Goal: Information Seeking & Learning: Learn about a topic

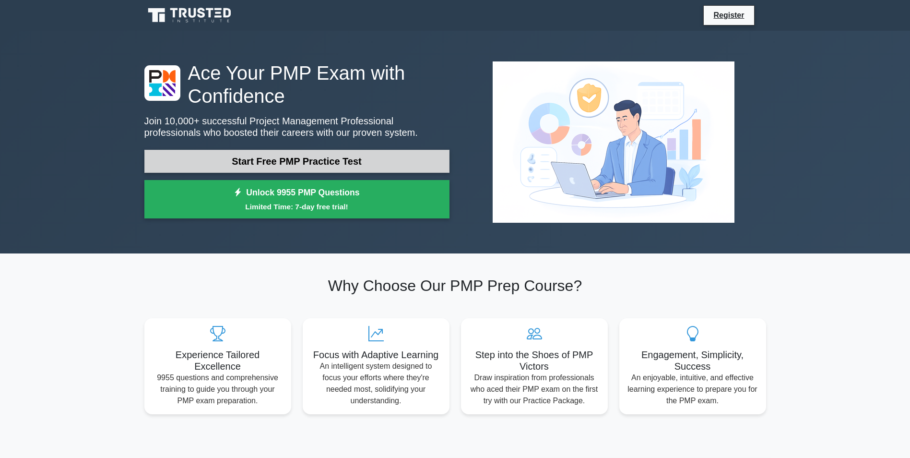
click at [345, 165] on link "Start Free PMP Practice Test" at bounding box center [296, 161] width 305 height 23
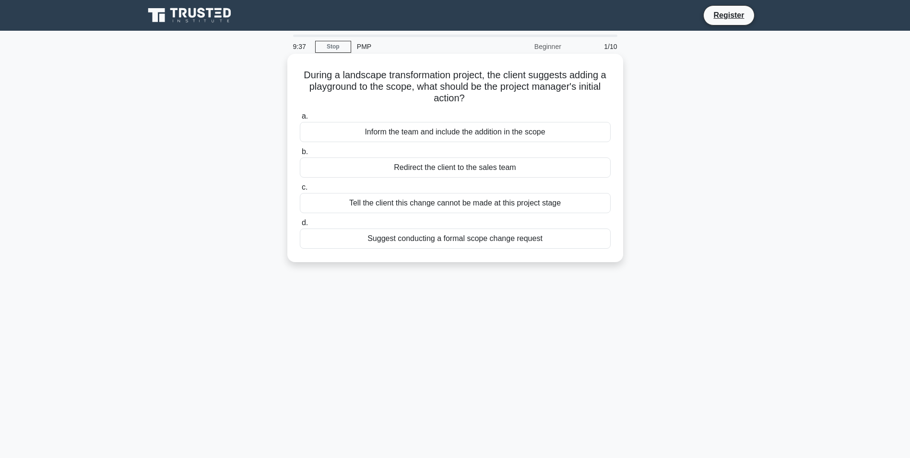
click at [482, 242] on div "Suggest conducting a formal scope change request" at bounding box center [455, 238] width 311 height 20
click at [300, 226] on input "d. Suggest conducting a formal scope change request" at bounding box center [300, 223] width 0 height 6
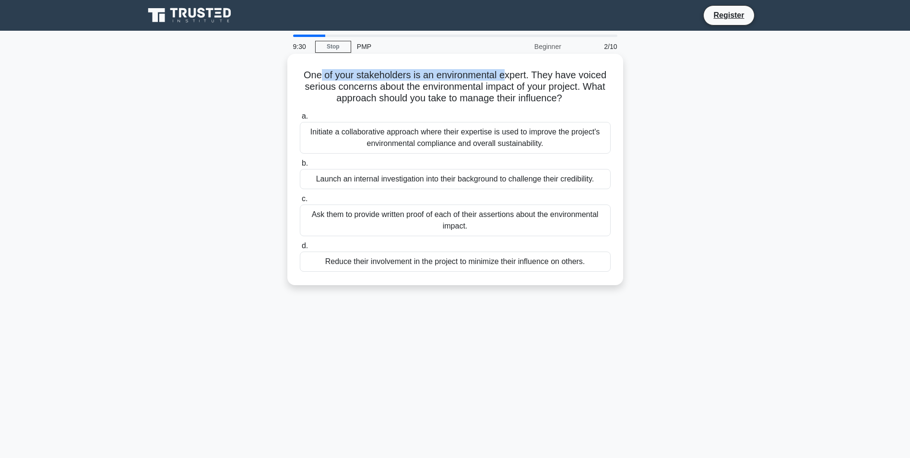
drag, startPoint x: 319, startPoint y: 78, endPoint x: 507, endPoint y: 80, distance: 187.6
click at [507, 80] on h5 "One of your stakeholders is an environmental expert. They have voiced serious c…" at bounding box center [455, 87] width 313 height 36
drag, startPoint x: 507, startPoint y: 80, endPoint x: 538, endPoint y: 81, distance: 31.7
click at [538, 81] on h5 "One of your stakeholders is an environmental expert. They have voiced serious c…" at bounding box center [455, 87] width 313 height 36
drag, startPoint x: 542, startPoint y: 75, endPoint x: 613, endPoint y: 78, distance: 71.1
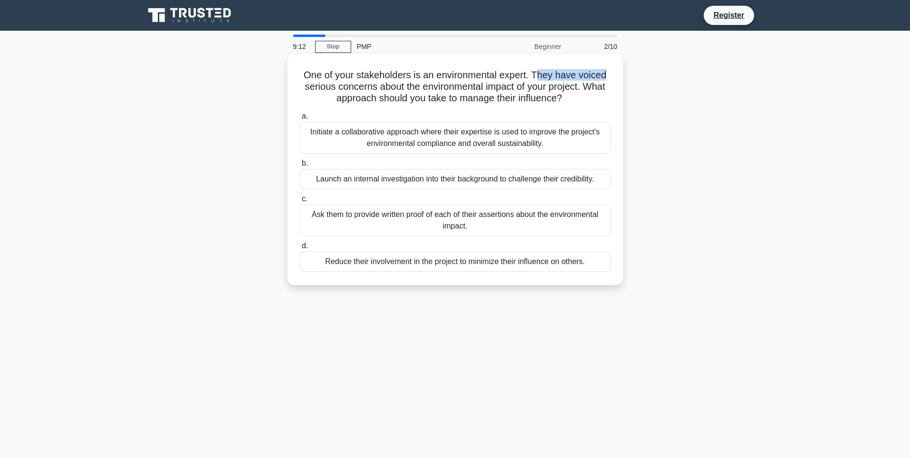
click at [613, 78] on div "One of your stakeholders is an environmental expert. They have voiced serious c…" at bounding box center [455, 170] width 328 height 224
drag, startPoint x: 336, startPoint y: 88, endPoint x: 597, endPoint y: 92, distance: 261.1
click at [597, 92] on h5 "One of your stakeholders is an environmental expert. They have voiced serious c…" at bounding box center [455, 87] width 313 height 36
click at [453, 139] on div "Initiate a collaborative approach where their expertise is used to improve the …" at bounding box center [455, 138] width 311 height 32
click at [300, 119] on input "a. Initiate a collaborative approach where their expertise is used to improve t…" at bounding box center [300, 116] width 0 height 6
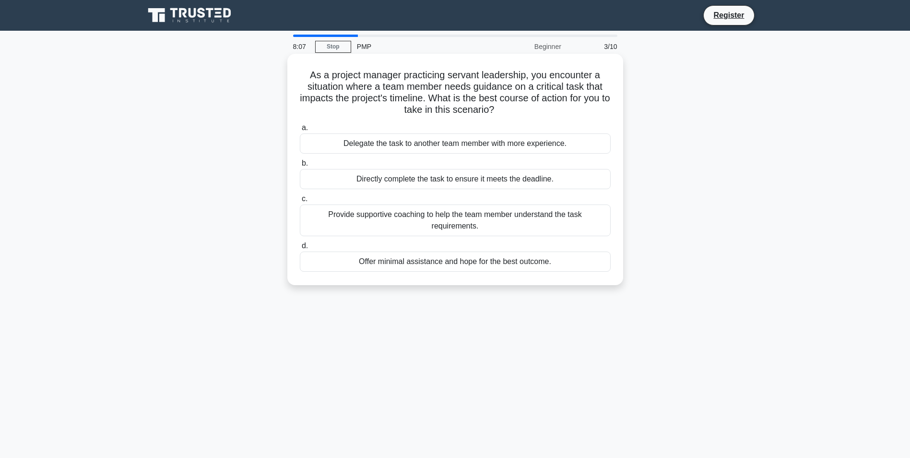
click at [404, 222] on div "Provide supportive coaching to help the team member understand the task require…" at bounding box center [455, 220] width 311 height 32
click at [300, 202] on input "c. Provide supportive coaching to help the team member understand the task requ…" at bounding box center [300, 199] width 0 height 6
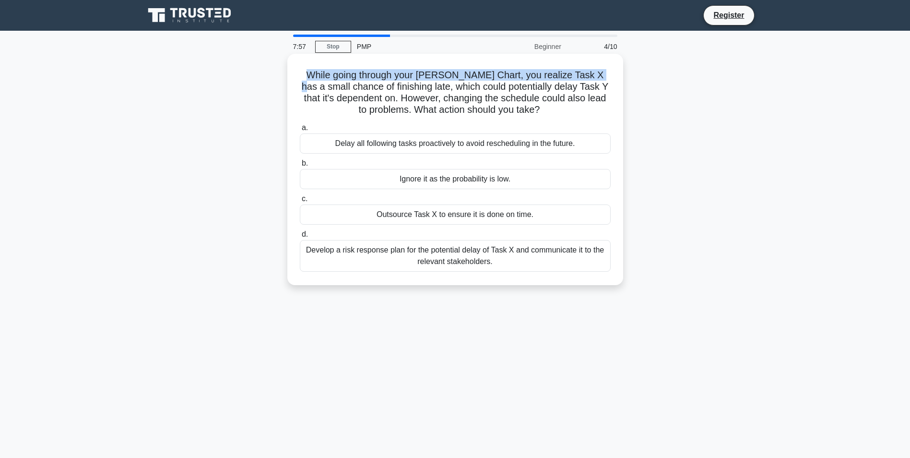
drag, startPoint x: 307, startPoint y: 76, endPoint x: 599, endPoint y: 78, distance: 292.7
click at [599, 78] on h5 "While going through your Gantt Chart, you realize Task X has a small chance of …" at bounding box center [455, 92] width 313 height 47
drag, startPoint x: 599, startPoint y: 78, endPoint x: 561, endPoint y: 85, distance: 38.6
click at [561, 85] on h5 "While going through your Gantt Chart, you realize Task X has a small chance of …" at bounding box center [455, 92] width 313 height 47
click at [375, 255] on div "Develop a risk response plan for the potential delay of Task X and communicate …" at bounding box center [455, 256] width 311 height 32
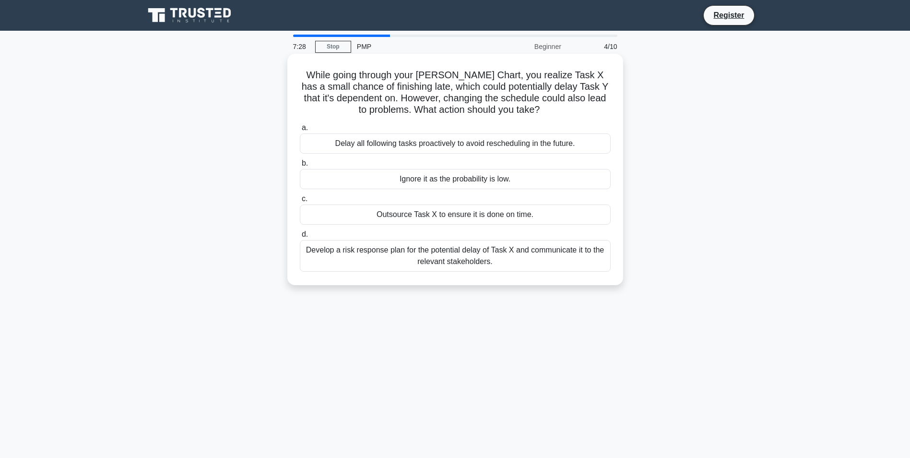
click at [300, 238] on input "d. Develop a risk response plan for the potential delay of Task X and communica…" at bounding box center [300, 234] width 0 height 6
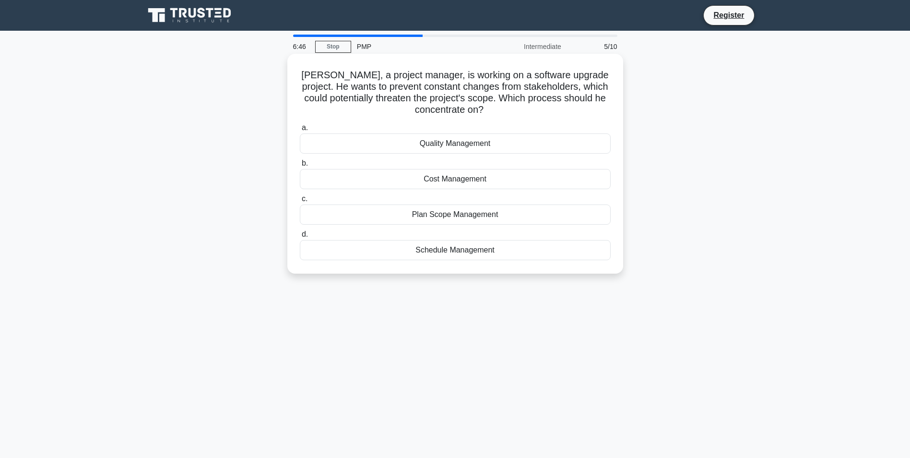
click at [472, 217] on div "Plan Scope Management" at bounding box center [455, 214] width 311 height 20
click at [300, 202] on input "c. Plan Scope Management" at bounding box center [300, 199] width 0 height 6
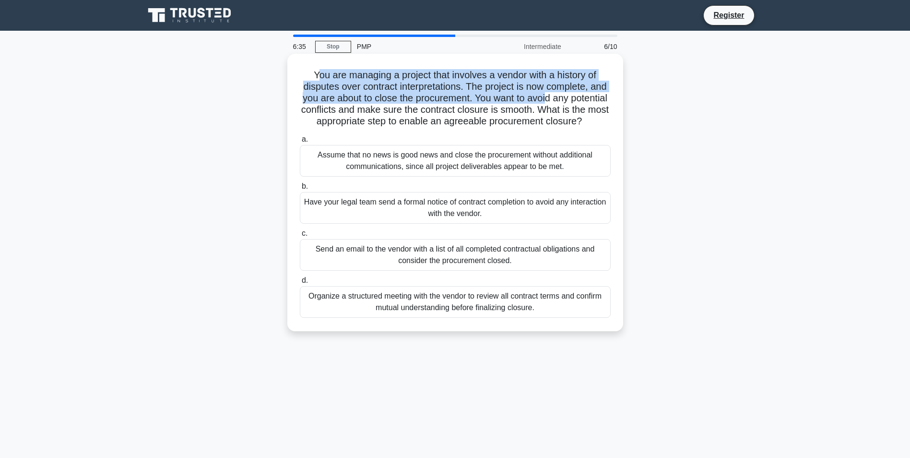
drag, startPoint x: 313, startPoint y: 75, endPoint x: 578, endPoint y: 97, distance: 266.3
click at [578, 97] on h5 "You are managing a project that involves a vendor with a history of disputes ov…" at bounding box center [455, 98] width 313 height 59
click at [345, 103] on h5 "You are managing a project that involves a vendor with a history of disputes ov…" at bounding box center [455, 98] width 313 height 59
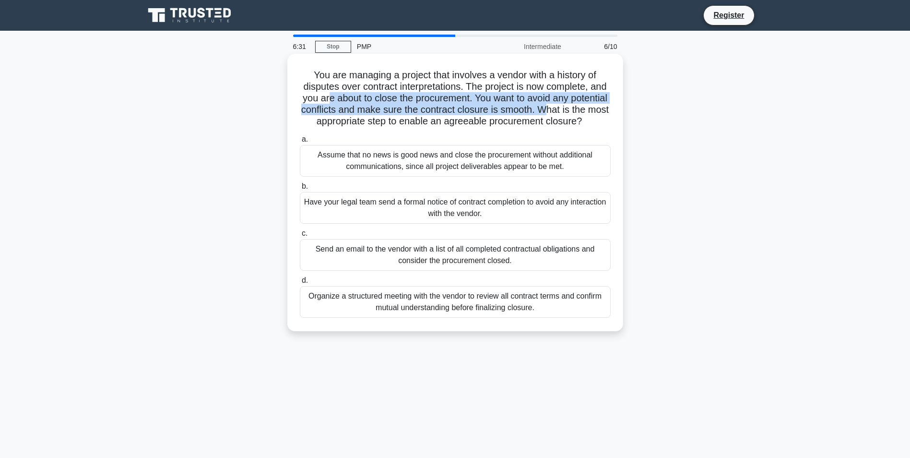
drag, startPoint x: 370, startPoint y: 96, endPoint x: 597, endPoint y: 105, distance: 226.6
click at [597, 105] on h5 "You are managing a project that involves a vendor with a history of disputes ov…" at bounding box center [455, 98] width 313 height 59
click at [363, 111] on h5 "You are managing a project that involves a vendor with a history of disputes ov…" at bounding box center [455, 98] width 313 height 59
drag, startPoint x: 378, startPoint y: 110, endPoint x: 591, endPoint y: 114, distance: 213.5
click at [591, 114] on h5 "You are managing a project that involves a vendor with a history of disputes ov…" at bounding box center [455, 98] width 313 height 59
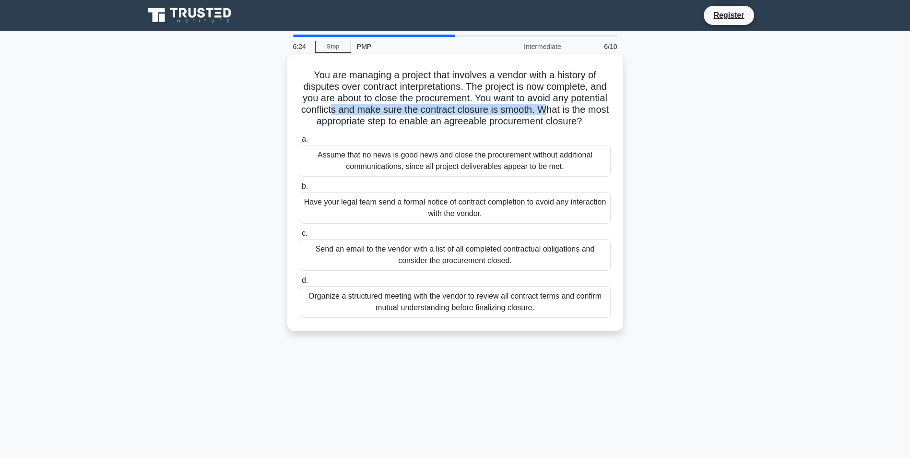
drag, startPoint x: 385, startPoint y: 121, endPoint x: 560, endPoint y: 128, distance: 175.7
click at [560, 128] on h5 "You are managing a project that involves a vendor with a history of disputes ov…" at bounding box center [455, 98] width 313 height 59
drag, startPoint x: 560, startPoint y: 128, endPoint x: 547, endPoint y: 134, distance: 14.4
click at [547, 128] on h5 "You are managing a project that involves a vendor with a history of disputes ov…" at bounding box center [455, 98] width 313 height 59
click at [414, 221] on div "Have your legal team send a formal notice of contract completion to avoid any i…" at bounding box center [455, 208] width 311 height 32
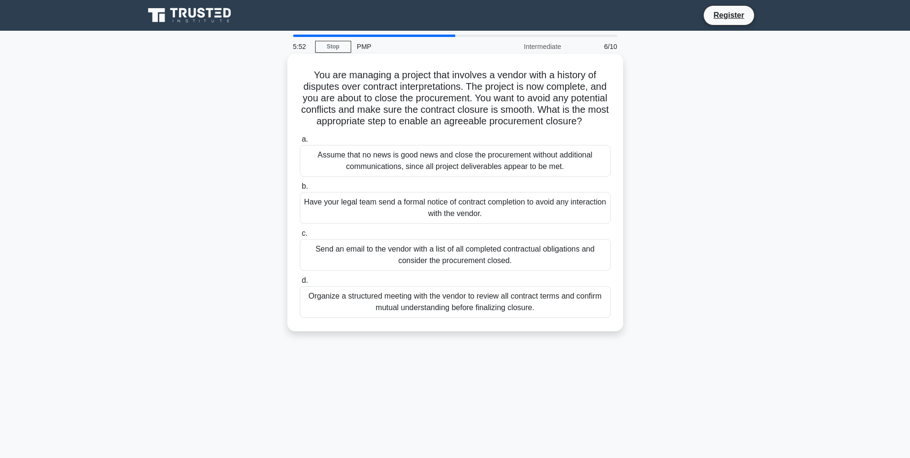
click at [300, 190] on input "b. Have your legal team send a formal notice of contract completion to avoid an…" at bounding box center [300, 186] width 0 height 6
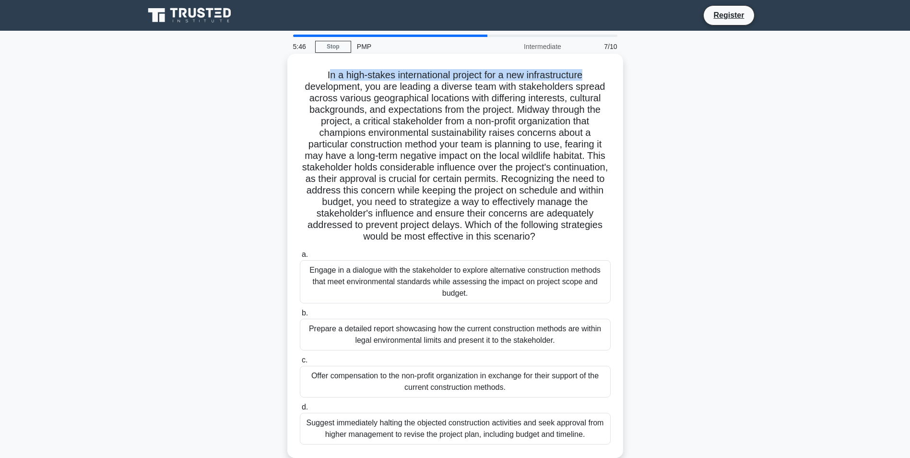
drag, startPoint x: 326, startPoint y: 73, endPoint x: 594, endPoint y: 75, distance: 267.7
click at [594, 75] on h5 ".spinner_0XTQ{transform-origin:center;animation:spinner_y6GP .75s linear infini…" at bounding box center [455, 156] width 313 height 174
drag, startPoint x: 325, startPoint y: 87, endPoint x: 383, endPoint y: 86, distance: 58.1
click at [383, 86] on h5 ".spinner_0XTQ{transform-origin:center;animation:spinner_y6GP .75s linear infini…" at bounding box center [455, 156] width 313 height 174
click at [511, 92] on h5 ".spinner_0XTQ{transform-origin:center;animation:spinner_y6GP .75s linear infini…" at bounding box center [455, 156] width 313 height 174
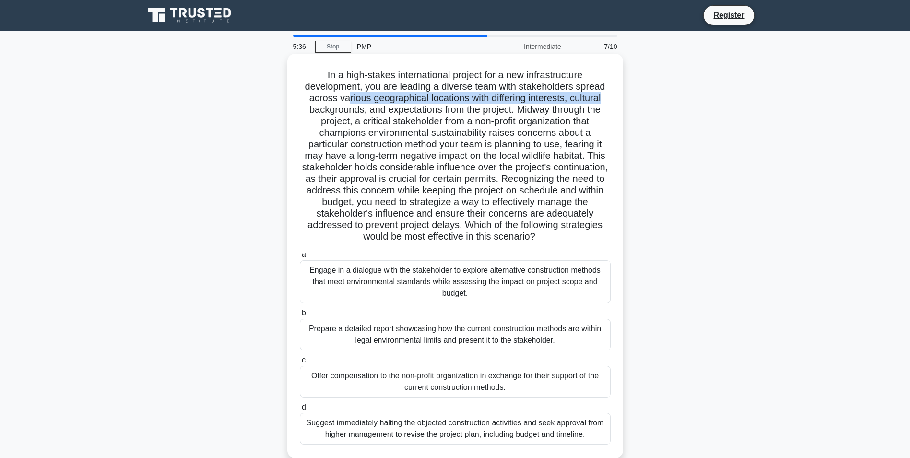
drag, startPoint x: 344, startPoint y: 97, endPoint x: 618, endPoint y: 97, distance: 274.0
click at [618, 97] on div ".spinner_0XTQ{transform-origin:center;animation:spinner_y6GP .75s linear infini…" at bounding box center [455, 256] width 328 height 396
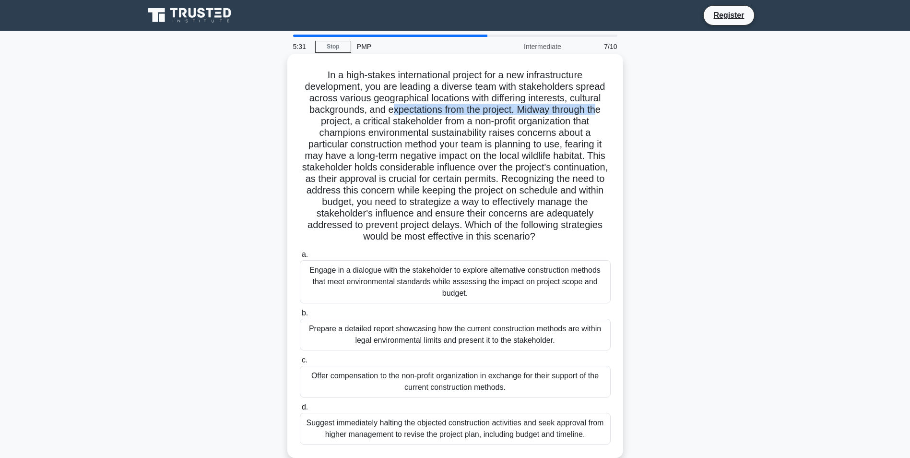
drag, startPoint x: 407, startPoint y: 109, endPoint x: 601, endPoint y: 114, distance: 193.9
click at [601, 114] on h5 ".spinner_0XTQ{transform-origin:center;animation:spinner_y6GP .75s linear infini…" at bounding box center [455, 156] width 313 height 174
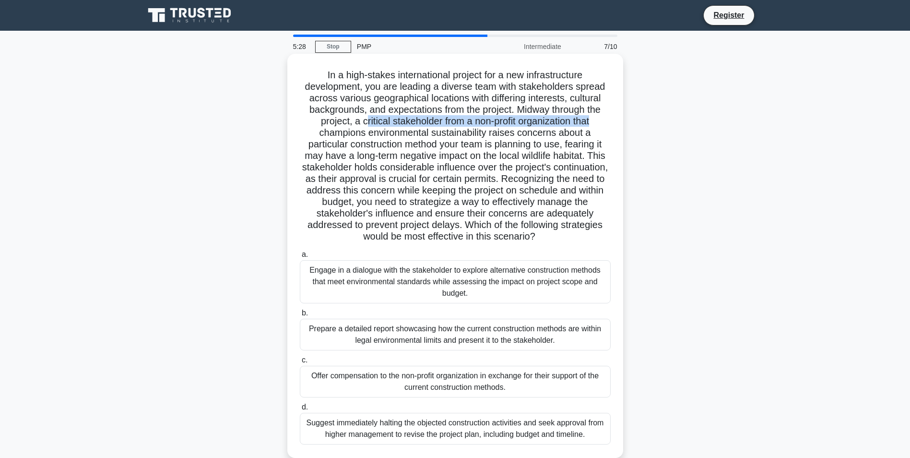
drag, startPoint x: 379, startPoint y: 121, endPoint x: 599, endPoint y: 127, distance: 220.8
click at [599, 127] on h5 ".spinner_0XTQ{transform-origin:center;animation:spinner_y6GP .75s linear infini…" at bounding box center [455, 156] width 313 height 174
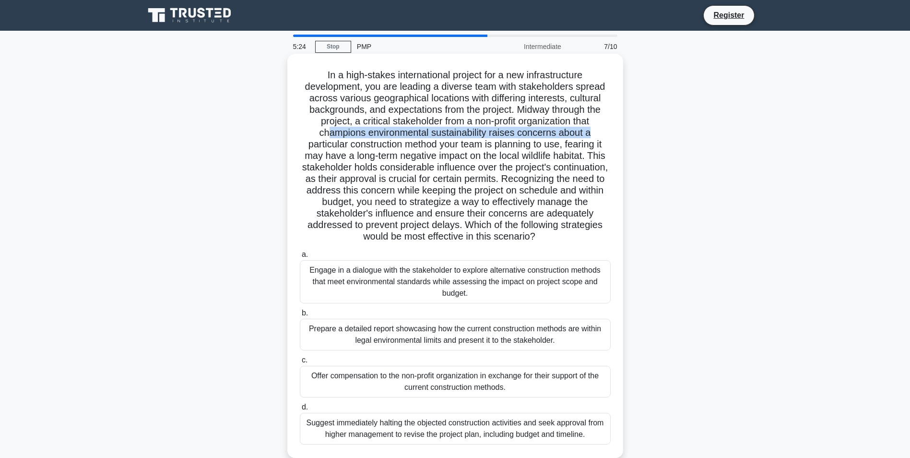
drag, startPoint x: 333, startPoint y: 132, endPoint x: 597, endPoint y: 137, distance: 263.9
click at [597, 137] on h5 ".spinner_0XTQ{transform-origin:center;animation:spinner_y6GP .75s linear infini…" at bounding box center [455, 156] width 313 height 174
drag, startPoint x: 389, startPoint y: 144, endPoint x: 622, endPoint y: 144, distance: 233.2
click at [622, 144] on div ".spinner_0XTQ{transform-origin:center;animation:spinner_y6GP .75s linear infini…" at bounding box center [455, 256] width 336 height 404
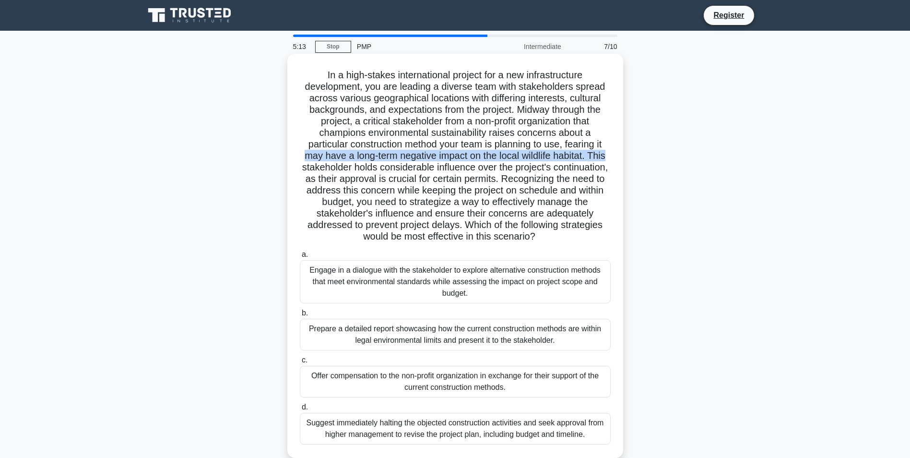
drag, startPoint x: 306, startPoint y: 154, endPoint x: 615, endPoint y: 157, distance: 308.5
click at [615, 157] on div ".spinner_0XTQ{transform-origin:center;animation:spinner_y6GP .75s linear infini…" at bounding box center [455, 256] width 328 height 396
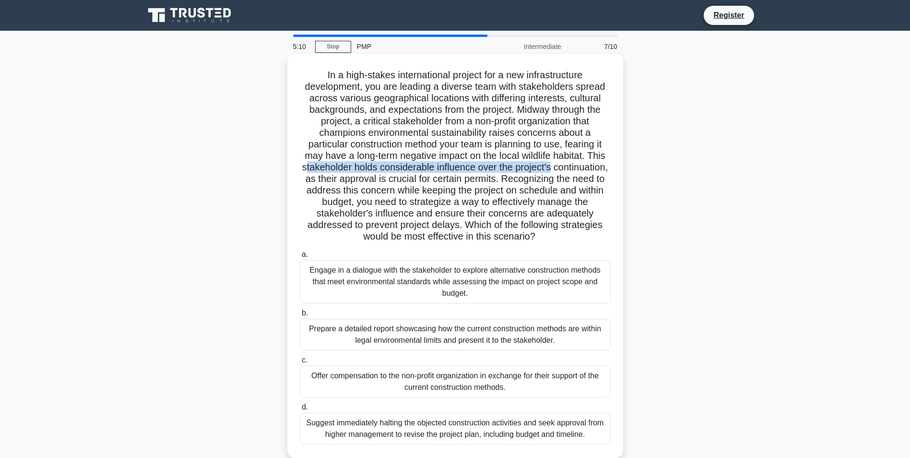
drag, startPoint x: 348, startPoint y: 165, endPoint x: 588, endPoint y: 169, distance: 240.0
click at [588, 169] on h5 ".spinner_0XTQ{transform-origin:center;animation:spinner_y6GP .75s linear infini…" at bounding box center [455, 156] width 313 height 174
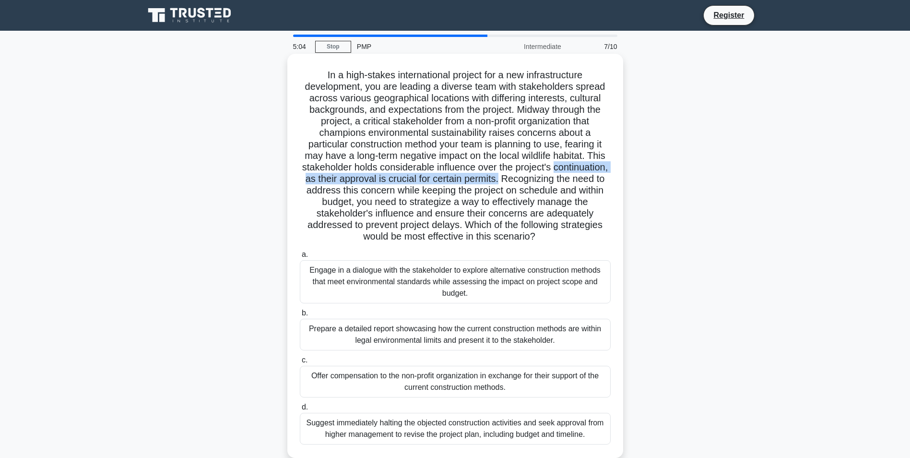
drag, startPoint x: 327, startPoint y: 177, endPoint x: 598, endPoint y: 182, distance: 270.7
click at [598, 182] on h5 ".spinner_0XTQ{transform-origin:center;animation:spinner_y6GP .75s linear infini…" at bounding box center [455, 156] width 313 height 174
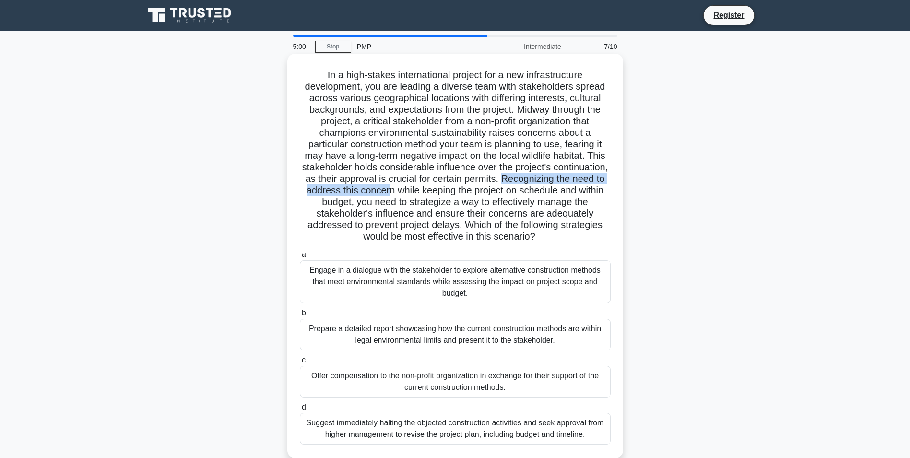
drag, startPoint x: 308, startPoint y: 189, endPoint x: 492, endPoint y: 196, distance: 184.9
click at [492, 196] on h5 ".spinner_0XTQ{transform-origin:center;animation:spinner_y6GP .75s linear infini…" at bounding box center [455, 156] width 313 height 174
drag, startPoint x: 492, startPoint y: 196, endPoint x: 538, endPoint y: 197, distance: 45.6
click at [508, 197] on h5 ".spinner_0XTQ{transform-origin:center;animation:spinner_y6GP .75s linear infini…" at bounding box center [455, 156] width 313 height 174
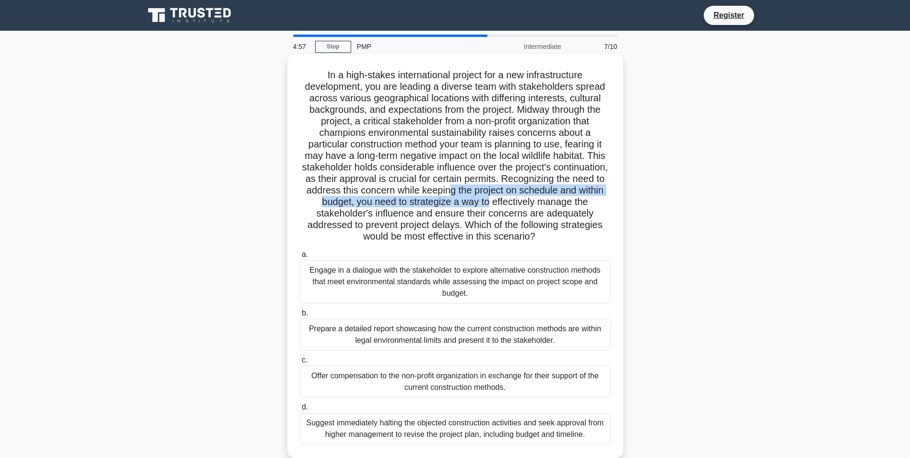
drag, startPoint x: 573, startPoint y: 195, endPoint x: 614, endPoint y: 203, distance: 42.1
click at [614, 203] on div ".spinner_0XTQ{transform-origin:center;animation:spinner_y6GP .75s linear infini…" at bounding box center [455, 256] width 328 height 396
click at [409, 207] on h5 ".spinner_0XTQ{transform-origin:center;animation:spinner_y6GP .75s linear infini…" at bounding box center [455, 156] width 313 height 174
drag, startPoint x: 395, startPoint y: 202, endPoint x: 594, endPoint y: 205, distance: 199.2
click at [594, 205] on h5 ".spinner_0XTQ{transform-origin:center;animation:spinner_y6GP .75s linear infini…" at bounding box center [455, 156] width 313 height 174
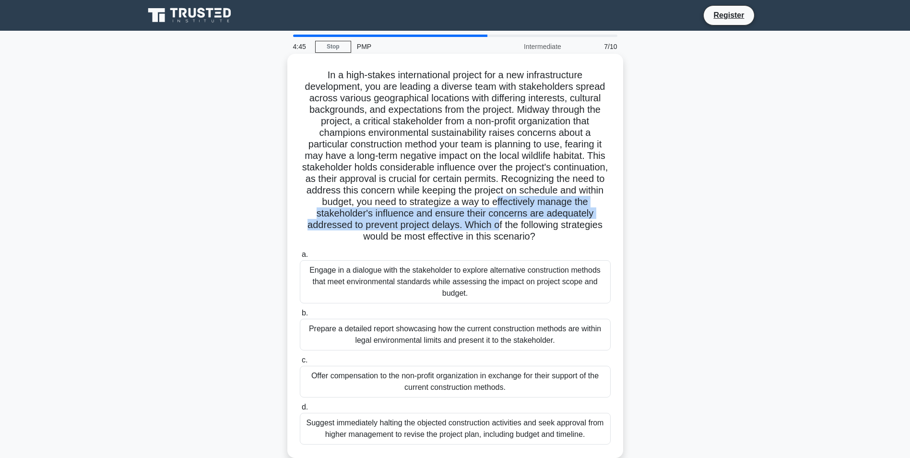
drag, startPoint x: 321, startPoint y: 214, endPoint x: 606, endPoint y: 222, distance: 284.6
click at [606, 222] on h5 ".spinner_0XTQ{transform-origin:center;animation:spinner_y6GP .75s linear infini…" at bounding box center [455, 156] width 313 height 174
click at [404, 228] on h5 ".spinner_0XTQ{transform-origin:center;animation:spinner_y6GP .75s linear infini…" at bounding box center [455, 156] width 313 height 174
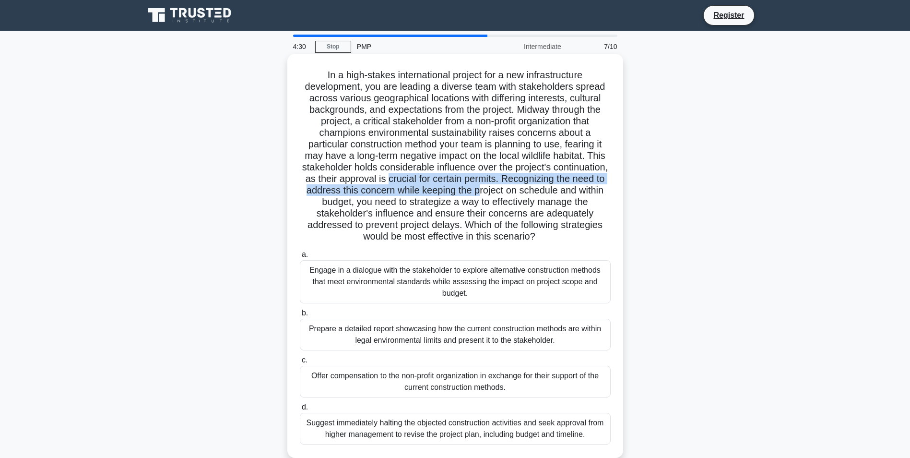
drag, startPoint x: 471, startPoint y: 179, endPoint x: 587, endPoint y: 190, distance: 116.2
click at [587, 190] on h5 ".spinner_0XTQ{transform-origin:center;animation:spinner_y6GP .75s linear infini…" at bounding box center [455, 156] width 313 height 174
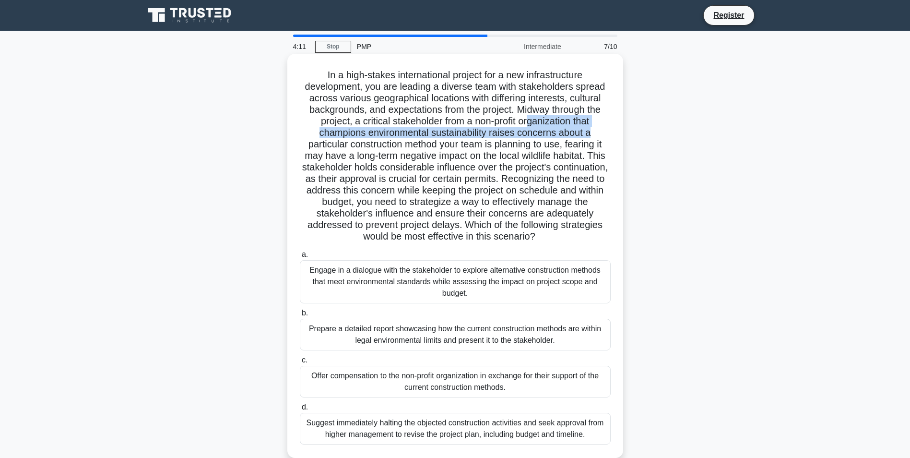
drag, startPoint x: 571, startPoint y: 124, endPoint x: 604, endPoint y: 129, distance: 33.5
click at [604, 129] on h5 ".spinner_0XTQ{transform-origin:center;animation:spinner_y6GP .75s linear infini…" at bounding box center [455, 156] width 313 height 174
drag, startPoint x: 604, startPoint y: 129, endPoint x: 539, endPoint y: 120, distance: 65.8
click at [539, 120] on h5 ".spinner_0XTQ{transform-origin:center;animation:spinner_y6GP .75s linear infini…" at bounding box center [455, 156] width 313 height 174
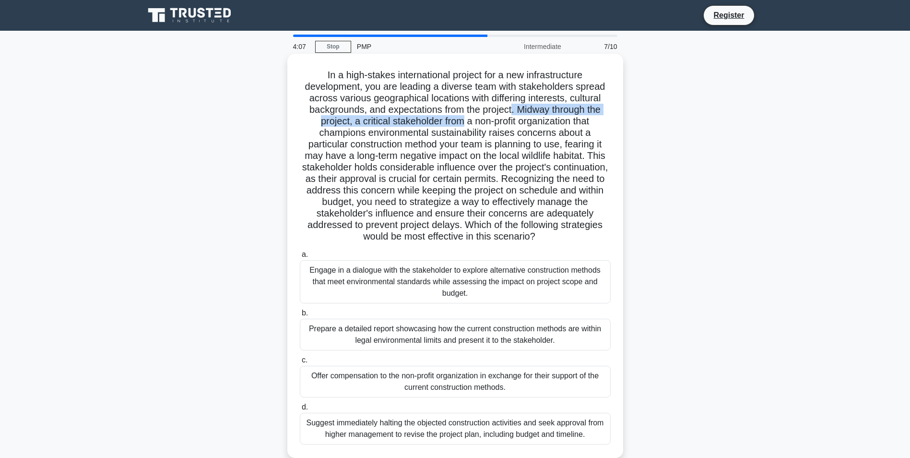
drag, startPoint x: 511, startPoint y: 108, endPoint x: 459, endPoint y: 120, distance: 53.2
click at [459, 120] on h5 ".spinner_0XTQ{transform-origin:center;animation:spinner_y6GP .75s linear infini…" at bounding box center [455, 156] width 313 height 174
drag, startPoint x: 459, startPoint y: 120, endPoint x: 381, endPoint y: 125, distance: 77.9
click at [381, 125] on h5 ".spinner_0XTQ{transform-origin:center;animation:spinner_y6GP .75s linear infini…" at bounding box center [455, 156] width 313 height 174
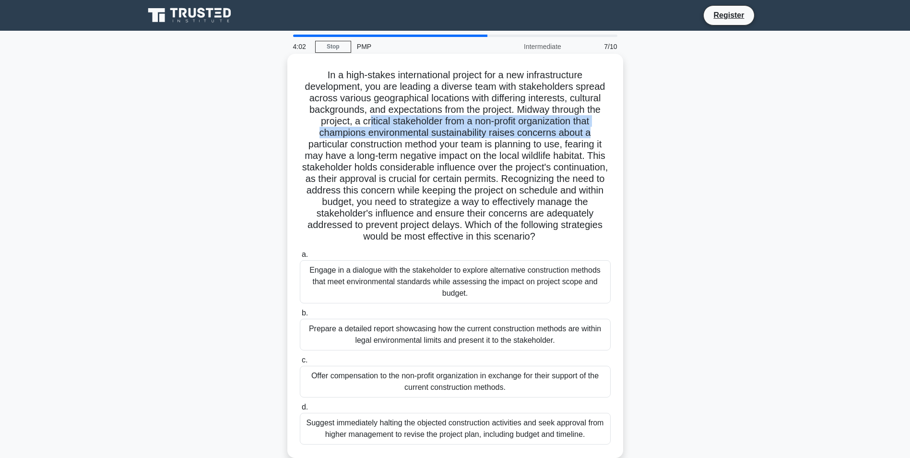
drag, startPoint x: 364, startPoint y: 121, endPoint x: 593, endPoint y: 136, distance: 229.4
click at [593, 136] on h5 ".spinner_0XTQ{transform-origin:center;animation:spinner_y6GP .75s linear infini…" at bounding box center [455, 156] width 313 height 174
click at [376, 133] on h5 ".spinner_0XTQ{transform-origin:center;animation:spinner_y6GP .75s linear infini…" at bounding box center [455, 156] width 313 height 174
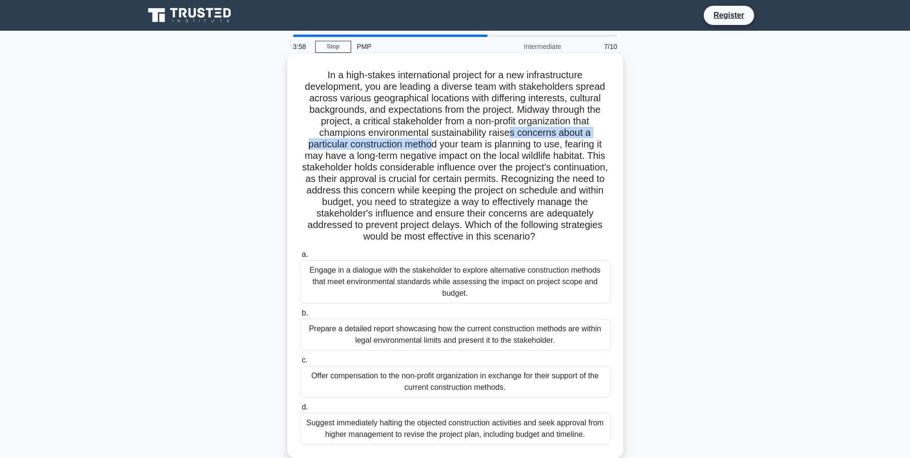
drag, startPoint x: 434, startPoint y: 142, endPoint x: 512, endPoint y: 135, distance: 78.5
click at [512, 135] on h5 ".spinner_0XTQ{transform-origin:center;animation:spinner_y6GP .75s linear infini…" at bounding box center [455, 156] width 313 height 174
drag, startPoint x: 512, startPoint y: 135, endPoint x: 522, endPoint y: 142, distance: 11.7
click at [520, 143] on h5 ".spinner_0XTQ{transform-origin:center;animation:spinner_y6GP .75s linear infini…" at bounding box center [455, 156] width 313 height 174
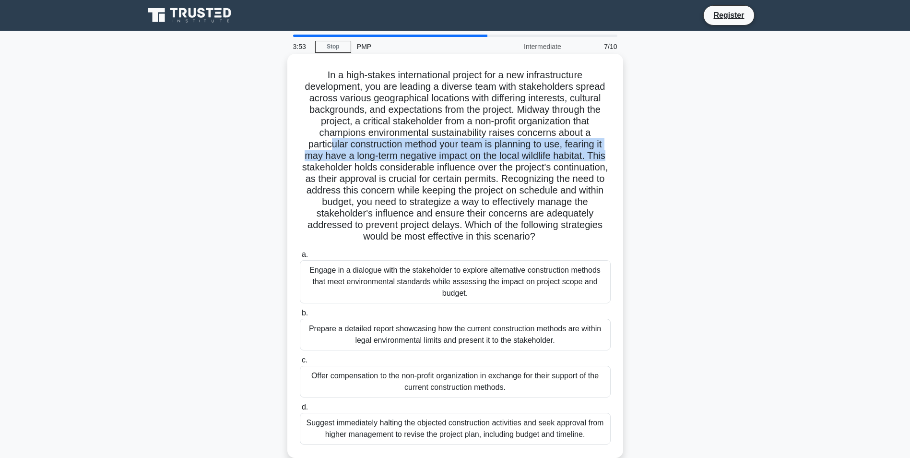
drag, startPoint x: 328, startPoint y: 144, endPoint x: 614, endPoint y: 152, distance: 286.6
click at [614, 152] on div ".spinner_0XTQ{transform-origin:center;animation:spinner_y6GP .75s linear infini…" at bounding box center [455, 256] width 328 height 396
click at [291, 158] on div ".spinner_0XTQ{transform-origin:center;animation:spinner_y6GP .75s linear infini…" at bounding box center [455, 256] width 328 height 396
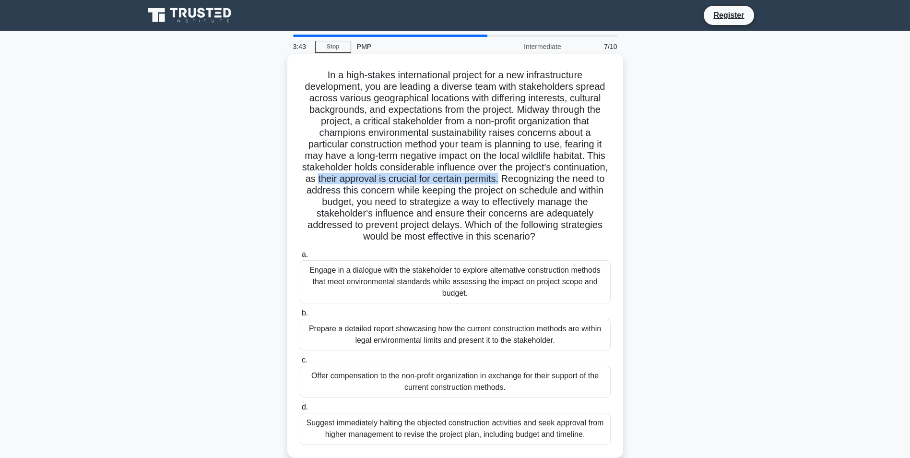
drag, startPoint x: 397, startPoint y: 180, endPoint x: 584, endPoint y: 184, distance: 187.6
click at [584, 184] on h5 ".spinner_0XTQ{transform-origin:center;animation:spinner_y6GP .75s linear infini…" at bounding box center [455, 156] width 313 height 174
click at [314, 193] on h5 ".spinner_0XTQ{transform-origin:center;animation:spinner_y6GP .75s linear infini…" at bounding box center [455, 156] width 313 height 174
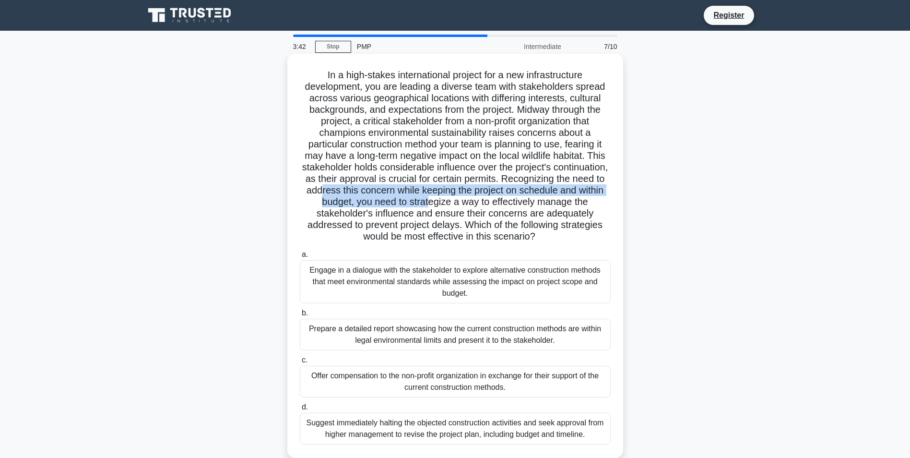
drag, startPoint x: 435, startPoint y: 190, endPoint x: 530, endPoint y: 198, distance: 95.9
click at [530, 198] on h5 ".spinner_0XTQ{transform-origin:center;animation:spinner_y6GP .75s linear infini…" at bounding box center [455, 156] width 313 height 174
click at [344, 198] on h5 ".spinner_0XTQ{transform-origin:center;animation:spinner_y6GP .75s linear infini…" at bounding box center [455, 156] width 313 height 174
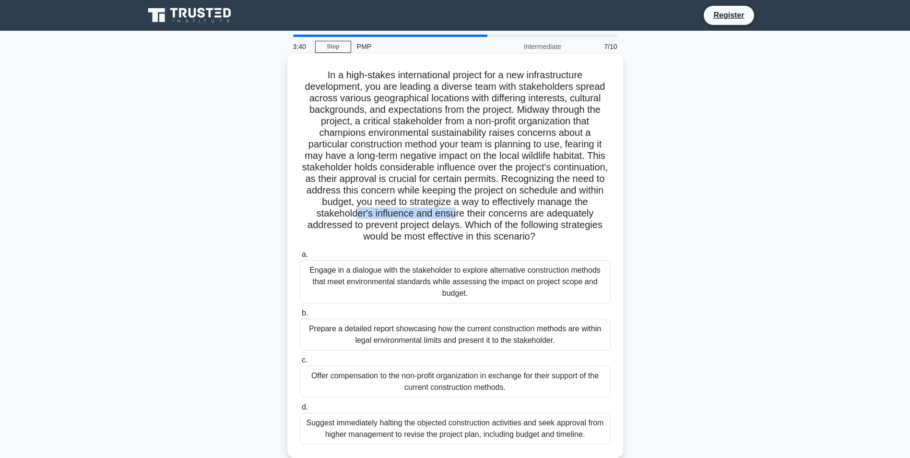
drag, startPoint x: 483, startPoint y: 210, endPoint x: 561, endPoint y: 214, distance: 78.3
click at [561, 214] on h5 ".spinner_0XTQ{transform-origin:center;animation:spinner_y6GP .75s linear infini…" at bounding box center [455, 156] width 313 height 174
drag, startPoint x: 561, startPoint y: 214, endPoint x: 513, endPoint y: 223, distance: 48.8
click at [513, 223] on h5 ".spinner_0XTQ{transform-origin:center;animation:spinner_y6GP .75s linear infini…" at bounding box center [455, 156] width 313 height 174
click at [459, 290] on div "Engage in a dialogue with the stakeholder to explore alternative construction m…" at bounding box center [455, 281] width 311 height 43
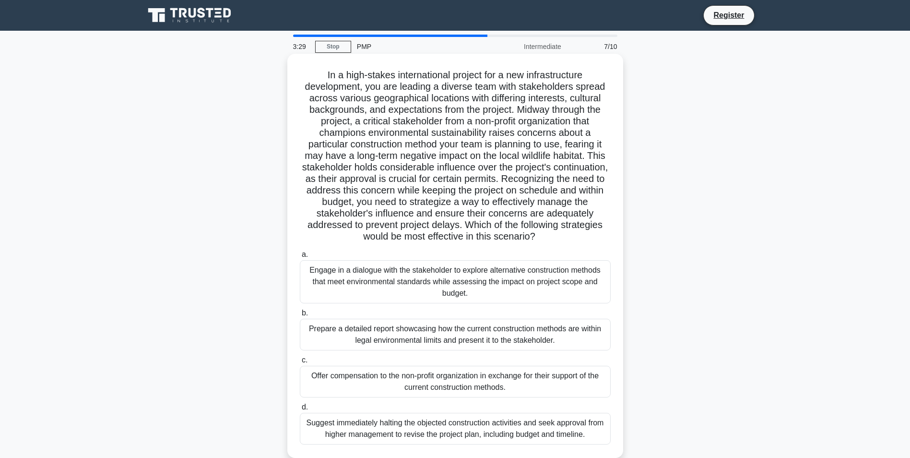
click at [300, 258] on input "a. Engage in a dialogue with the stakeholder to explore alternative constructio…" at bounding box center [300, 254] width 0 height 6
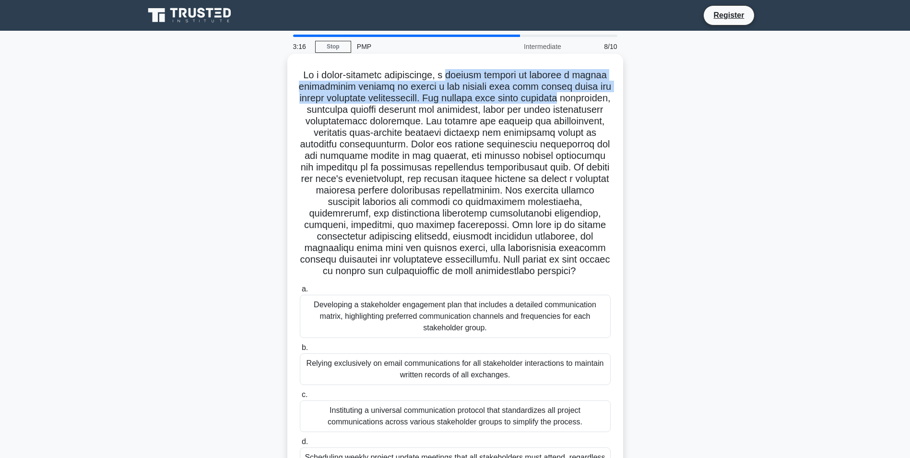
drag, startPoint x: 454, startPoint y: 74, endPoint x: 602, endPoint y: 100, distance: 149.6
click at [602, 100] on h5 ".spinner_0XTQ{transform-origin:center;animation:spinner_y6GP .75s linear infini…" at bounding box center [455, 173] width 313 height 208
click at [478, 105] on h5 ".spinner_0XTQ{transform-origin:center;animation:spinner_y6GP .75s linear infini…" at bounding box center [455, 173] width 313 height 208
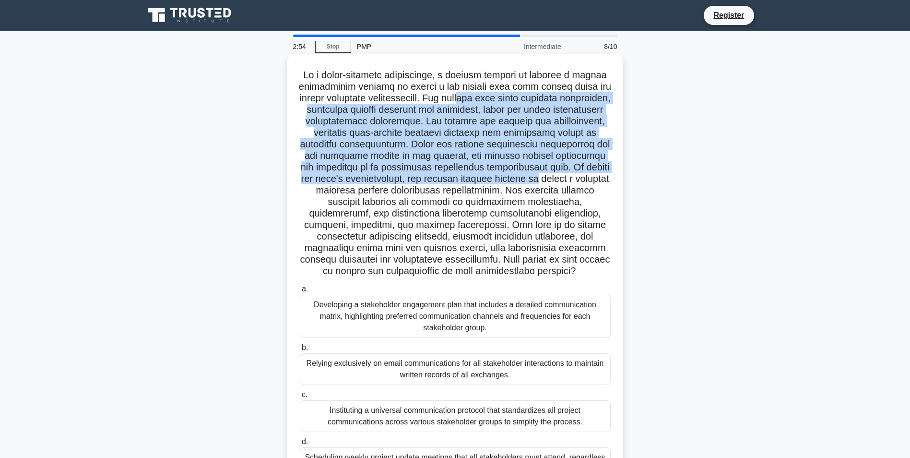
drag, startPoint x: 491, startPoint y: 99, endPoint x: 607, endPoint y: 182, distance: 142.8
click at [607, 182] on h5 ".spinner_0XTQ{transform-origin:center;animation:spinner_y6GP .75s linear infini…" at bounding box center [455, 173] width 313 height 208
drag, startPoint x: 607, startPoint y: 182, endPoint x: 546, endPoint y: 184, distance: 61.9
click at [546, 184] on h5 ".spinner_0XTQ{transform-origin:center;animation:spinner_y6GP .75s linear infini…" at bounding box center [455, 173] width 313 height 208
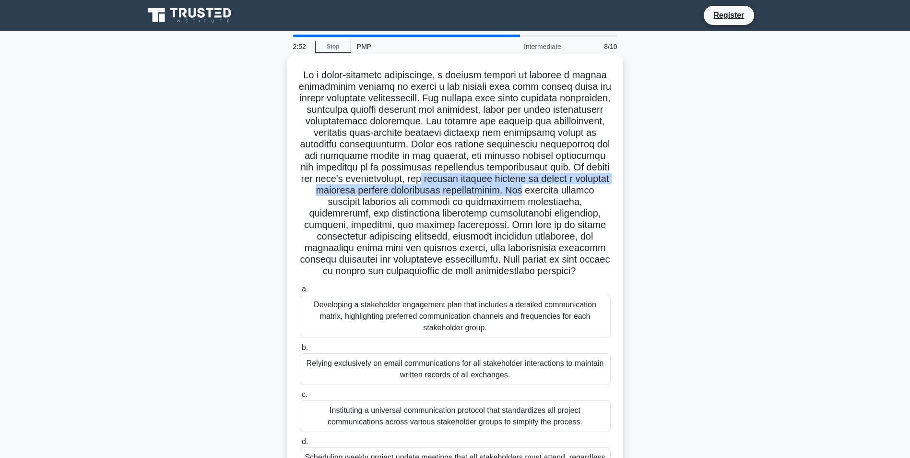
drag, startPoint x: 486, startPoint y: 179, endPoint x: 618, endPoint y: 192, distance: 133.5
click at [618, 192] on div ".spinner_0XTQ{transform-origin:center;animation:spinner_y6GP .75s linear infini…" at bounding box center [455, 273] width 328 height 431
drag, startPoint x: 618, startPoint y: 192, endPoint x: 452, endPoint y: 192, distance: 166.0
click at [452, 192] on h5 ".spinner_0XTQ{transform-origin:center;animation:spinner_y6GP .75s linear infini…" at bounding box center [455, 173] width 313 height 208
drag, startPoint x: 359, startPoint y: 194, endPoint x: 496, endPoint y: 192, distance: 137.2
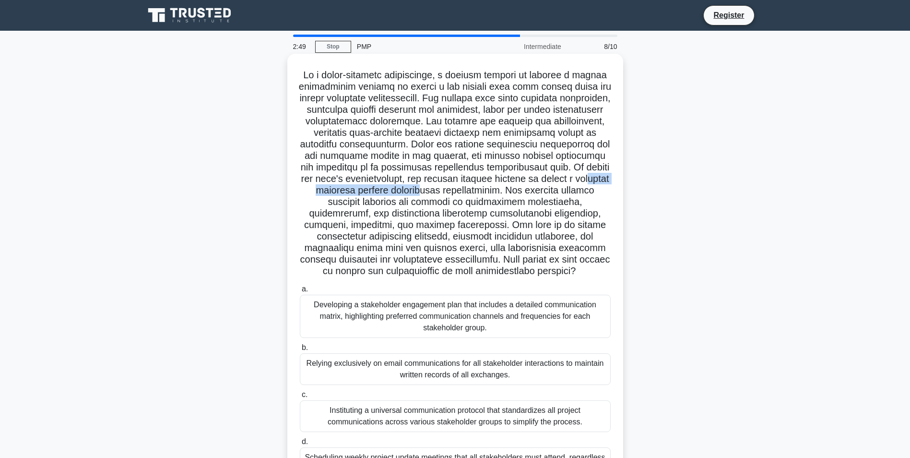
click at [496, 192] on h5 ".spinner_0XTQ{transform-origin:center;animation:spinner_y6GP .75s linear infini…" at bounding box center [455, 173] width 313 height 208
drag, startPoint x: 496, startPoint y: 192, endPoint x: 468, endPoint y: 196, distance: 28.1
click at [468, 196] on h5 ".spinner_0XTQ{transform-origin:center;animation:spinner_y6GP .75s linear infini…" at bounding box center [455, 173] width 313 height 208
drag, startPoint x: 359, startPoint y: 201, endPoint x: 581, endPoint y: 207, distance: 222.2
click at [581, 207] on h5 ".spinner_0XTQ{transform-origin:center;animation:spinner_y6GP .75s linear infini…" at bounding box center [455, 173] width 313 height 208
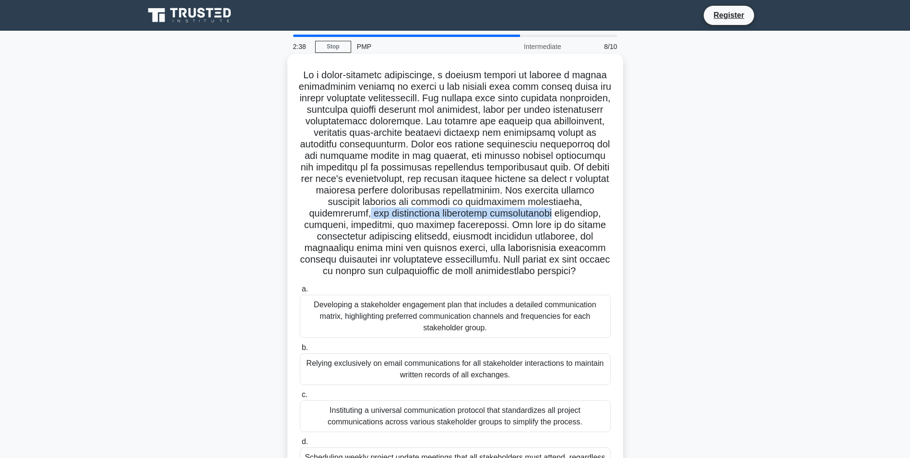
drag, startPoint x: 408, startPoint y: 214, endPoint x: 608, endPoint y: 217, distance: 200.1
click at [608, 217] on h5 ".spinner_0XTQ{transform-origin:center;animation:spinner_y6GP .75s linear infini…" at bounding box center [455, 173] width 313 height 208
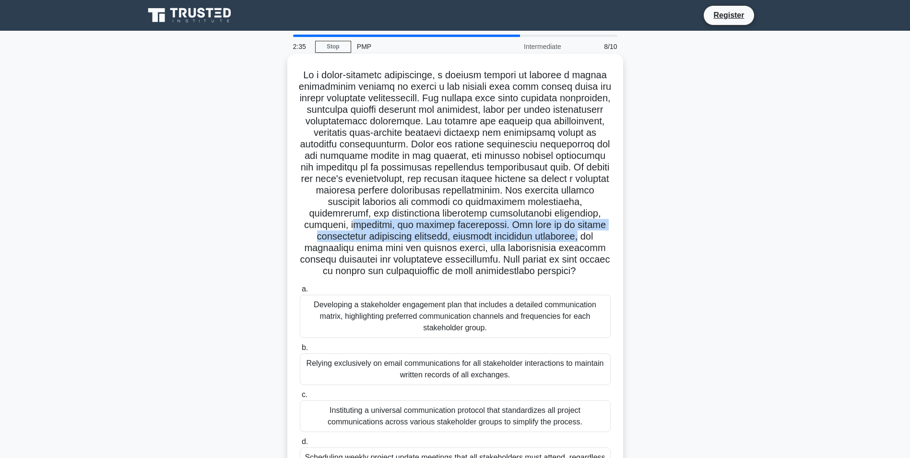
drag, startPoint x: 402, startPoint y: 223, endPoint x: 613, endPoint y: 234, distance: 210.9
click at [613, 234] on div ".spinner_0XTQ{transform-origin:center;animation:spinner_y6GP .75s linear infini…" at bounding box center [455, 273] width 328 height 431
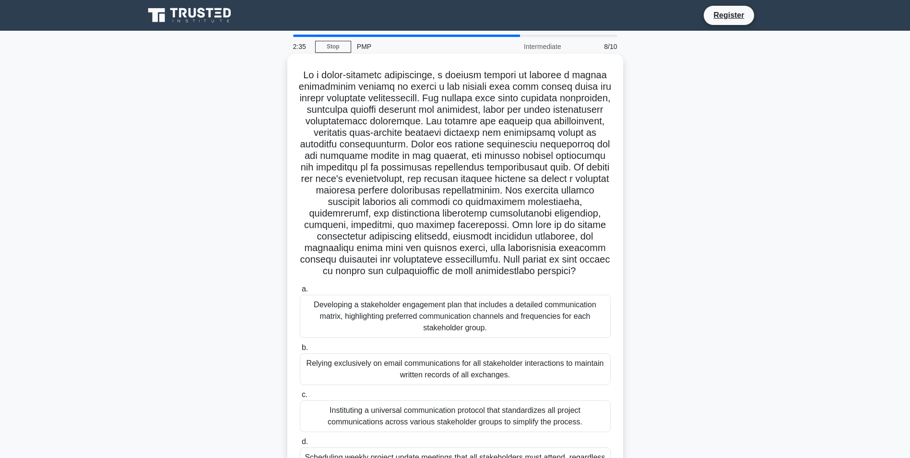
click at [384, 247] on h5 ".spinner_0XTQ{transform-origin:center;animation:spinner_y6GP .75s linear infini…" at bounding box center [455, 173] width 313 height 208
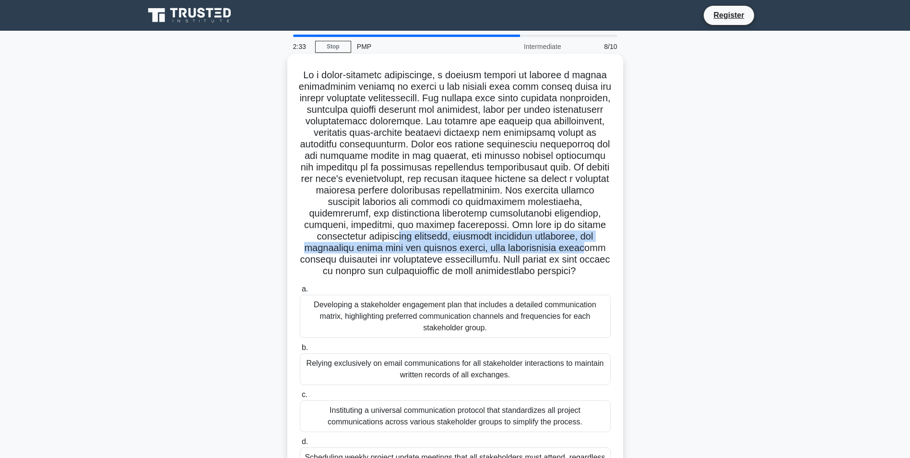
drag, startPoint x: 428, startPoint y: 239, endPoint x: 599, endPoint y: 244, distance: 170.4
click at [599, 244] on h5 ".spinner_0XTQ{transform-origin:center;animation:spinner_y6GP .75s linear infini…" at bounding box center [455, 173] width 313 height 208
click at [333, 251] on h5 ".spinner_0XTQ{transform-origin:center;animation:spinner_y6GP .75s linear infini…" at bounding box center [455, 173] width 313 height 208
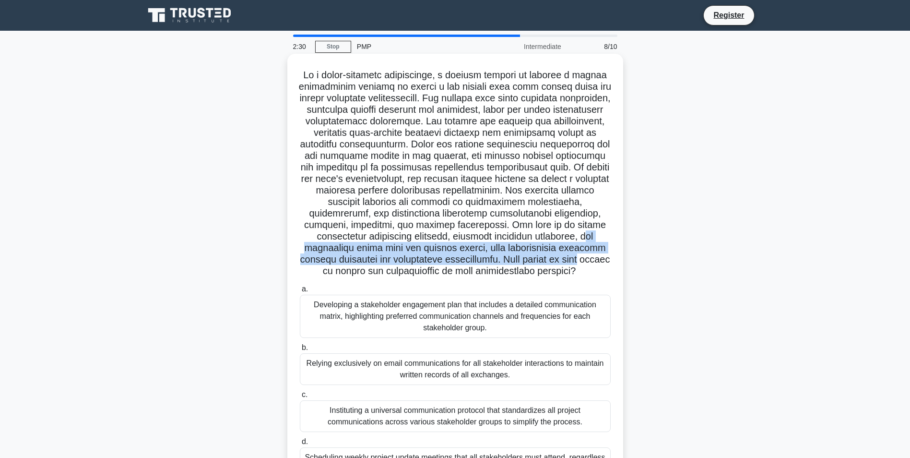
drag, startPoint x: 311, startPoint y: 247, endPoint x: 600, endPoint y: 255, distance: 289.0
click at [600, 255] on h5 ".spinner_0XTQ{transform-origin:center;animation:spinner_y6GP .75s linear infini…" at bounding box center [455, 173] width 313 height 208
drag, startPoint x: 600, startPoint y: 255, endPoint x: 437, endPoint y: 263, distance: 162.8
click at [437, 263] on h5 ".spinner_0XTQ{transform-origin:center;animation:spinner_y6GP .75s linear infini…" at bounding box center [455, 173] width 313 height 208
drag, startPoint x: 343, startPoint y: 253, endPoint x: 594, endPoint y: 266, distance: 251.7
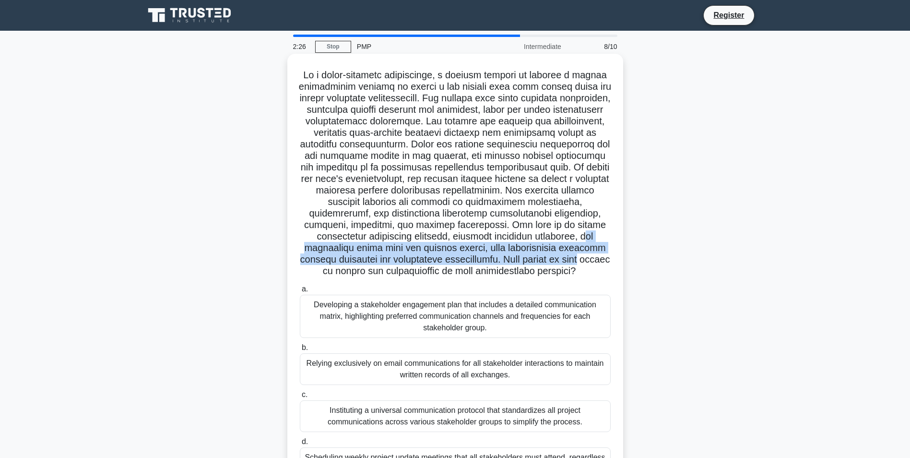
click at [594, 266] on h5 ".spinner_0XTQ{transform-origin:center;animation:spinner_y6GP .75s linear infini…" at bounding box center [455, 173] width 313 height 208
drag, startPoint x: 594, startPoint y: 266, endPoint x: 449, endPoint y: 281, distance: 146.1
click at [449, 281] on div ".spinner_0XTQ{transform-origin:center;animation:spinner_y6GP .75s linear infini…" at bounding box center [455, 273] width 328 height 431
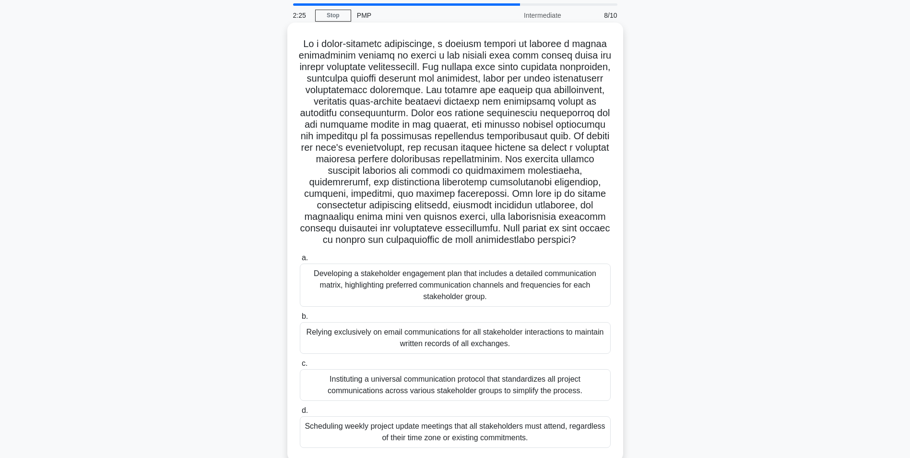
scroll to position [60, 0]
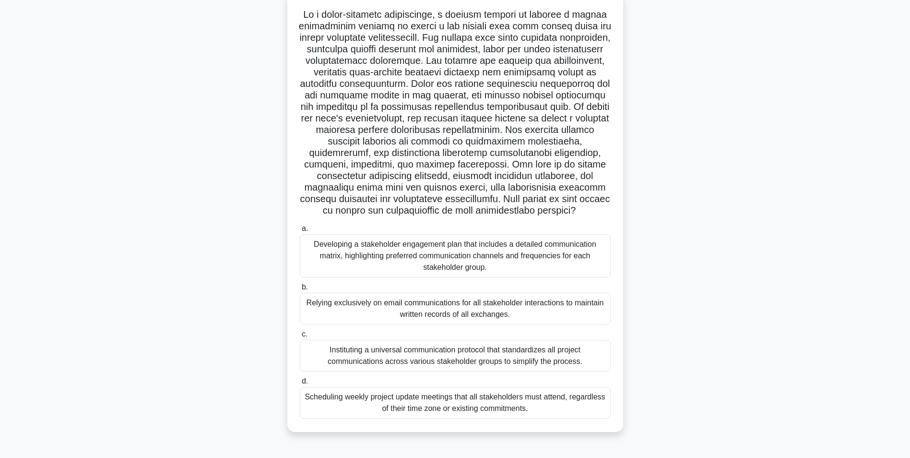
click at [360, 252] on div "Developing a stakeholder engagement plan that includes a detailed communication…" at bounding box center [455, 255] width 311 height 43
click at [300, 232] on input "a. Developing a stakeholder engagement plan that includes a detailed communicat…" at bounding box center [300, 229] width 0 height 6
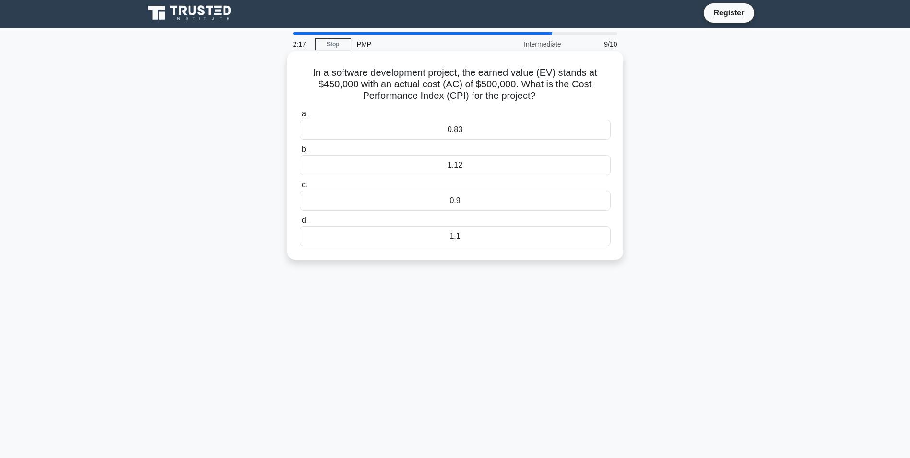
scroll to position [0, 0]
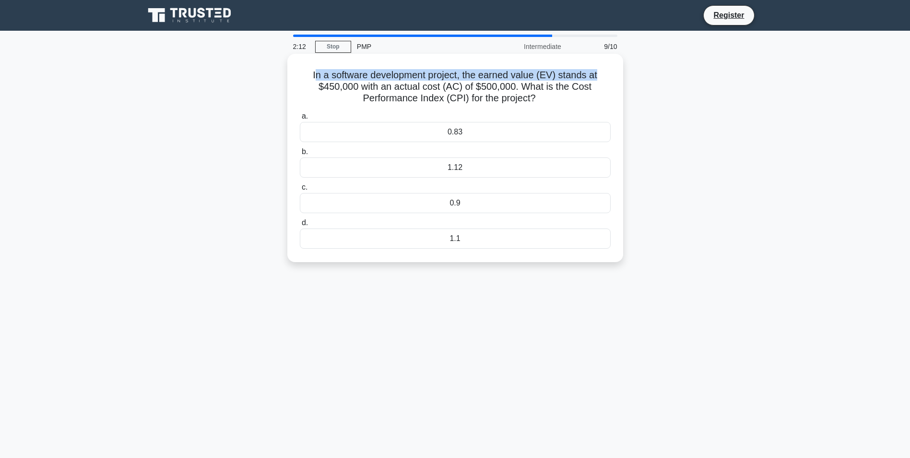
drag, startPoint x: 312, startPoint y: 76, endPoint x: 608, endPoint y: 81, distance: 296.1
click at [608, 81] on h5 "In a software development project, the earned value (EV) stands at $450,000 wit…" at bounding box center [455, 87] width 313 height 36
click at [366, 90] on h5 "In a software development project, the earned value (EV) stands at $450,000 wit…" at bounding box center [455, 87] width 313 height 36
drag, startPoint x: 402, startPoint y: 85, endPoint x: 439, endPoint y: 85, distance: 36.9
click at [439, 85] on h5 "In a software development project, the earned value (EV) stands at $450,000 wit…" at bounding box center [455, 87] width 313 height 36
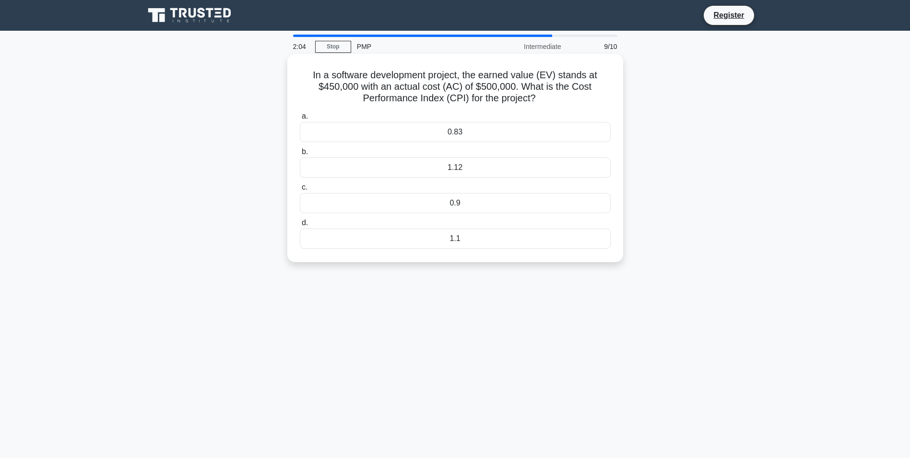
click at [516, 105] on h5 "In a software development project, the earned value (EV) stands at $450,000 wit…" at bounding box center [455, 87] width 313 height 36
drag, startPoint x: 364, startPoint y: 98, endPoint x: 446, endPoint y: 96, distance: 82.6
click at [446, 96] on h5 "In a software development project, the earned value (EV) stands at $450,000 wit…" at bounding box center [455, 87] width 313 height 36
drag, startPoint x: 446, startPoint y: 96, endPoint x: 439, endPoint y: 107, distance: 13.2
click at [439, 107] on div "In a software development project, the earned value (EV) stands at $450,000 wit…" at bounding box center [455, 158] width 328 height 201
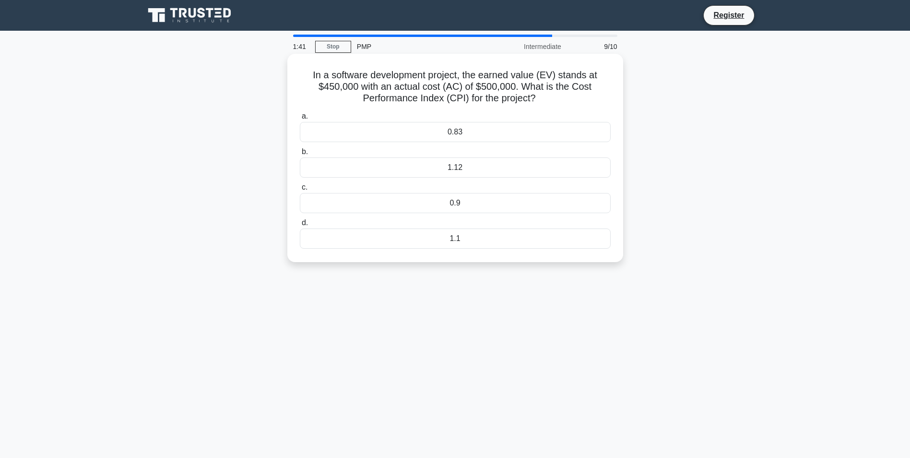
click at [466, 238] on div "1.1" at bounding box center [455, 238] width 311 height 20
click at [300, 226] on input "d. 1.1" at bounding box center [300, 223] width 0 height 6
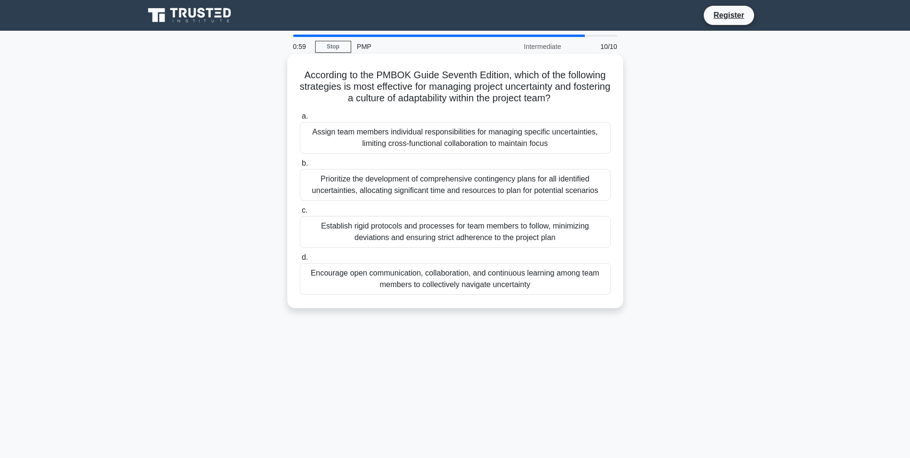
click at [395, 180] on div "Prioritize the development of comprehensive contingency plans for all identifie…" at bounding box center [455, 185] width 311 height 32
click at [300, 166] on input "b. Prioritize the development of comprehensive contingency plans for all identi…" at bounding box center [300, 163] width 0 height 6
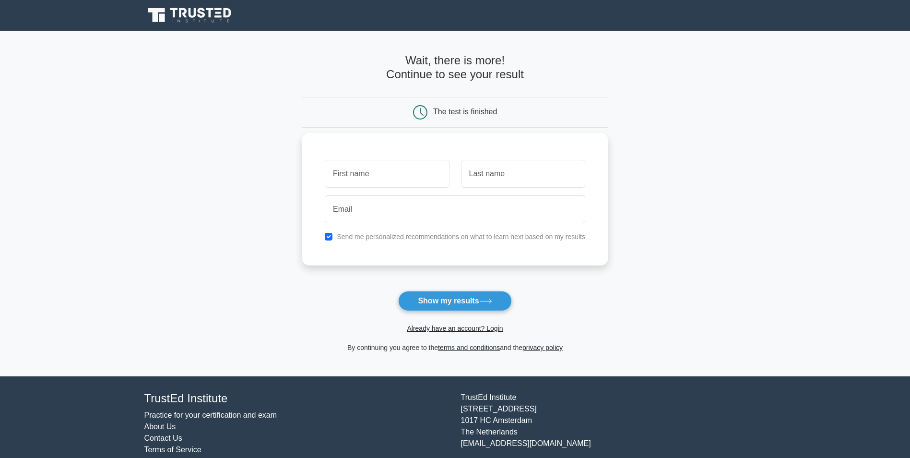
click at [394, 176] on input "text" at bounding box center [387, 174] width 124 height 28
type input "hamdan"
click at [532, 178] on input "text" at bounding box center [523, 174] width 124 height 28
type input "alshehhi"
type input "al.shehhi@hotmail.com"
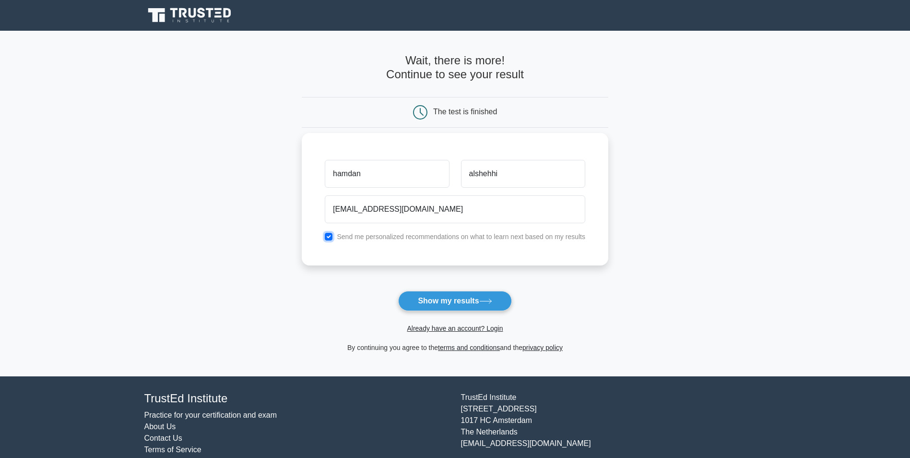
click at [333, 235] on input "checkbox" at bounding box center [329, 237] width 8 height 8
checkbox input "false"
click at [442, 297] on button "Show my results" at bounding box center [454, 301] width 113 height 20
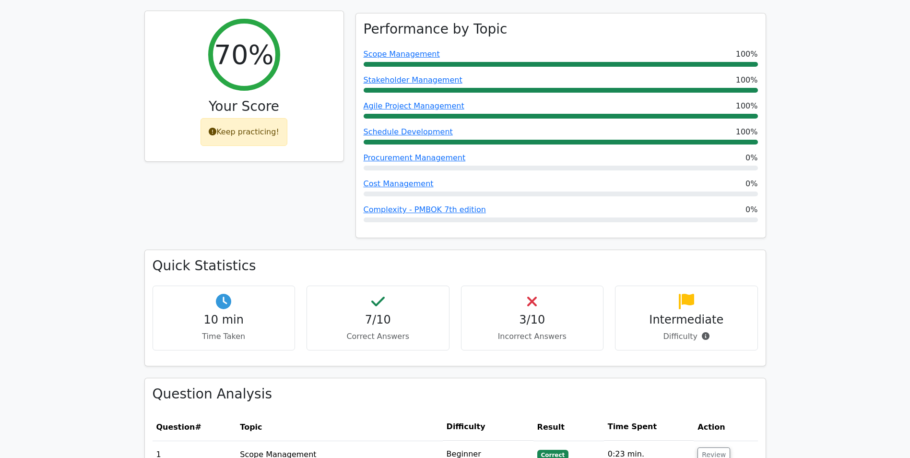
scroll to position [432, 0]
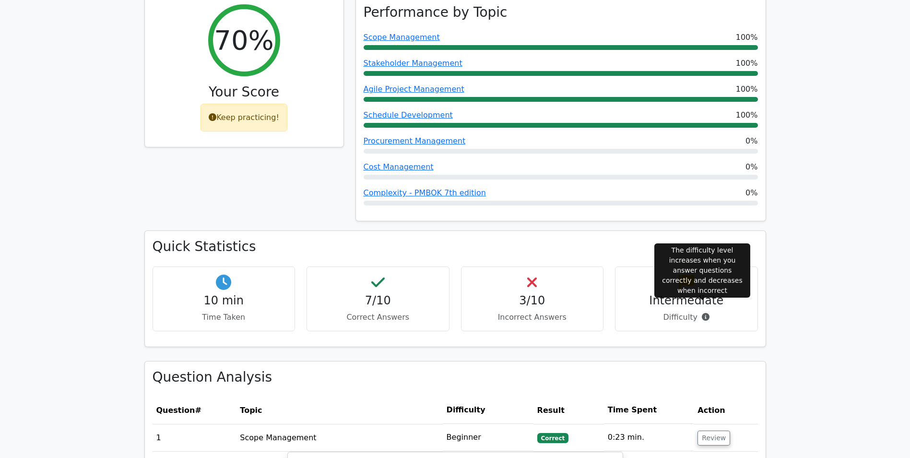
click at [702, 313] on icon at bounding box center [706, 317] width 8 height 8
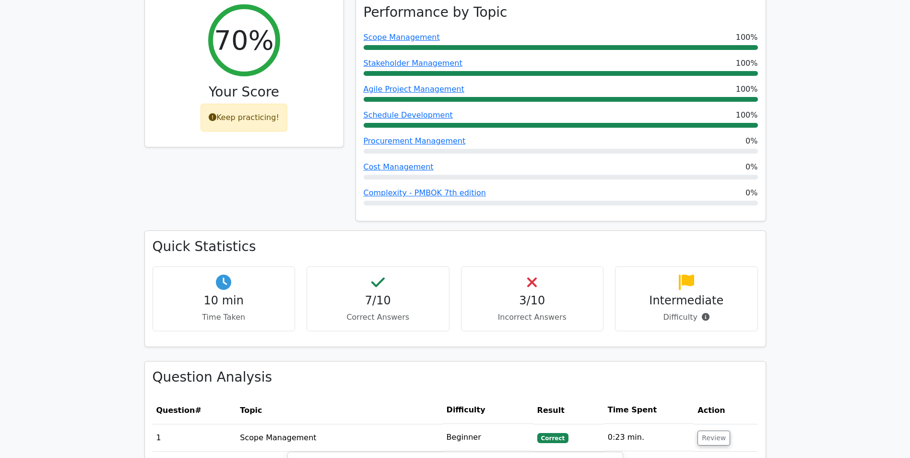
click at [400, 238] on h3 "Quick Statistics" at bounding box center [456, 246] width 606 height 16
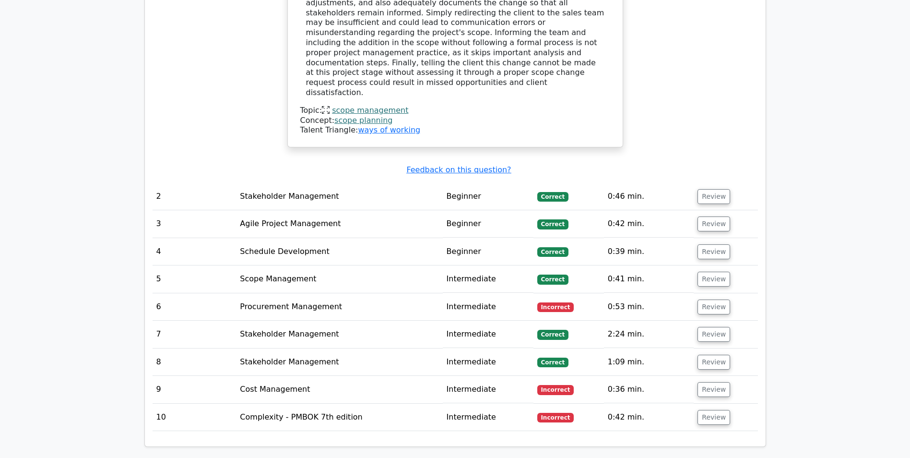
scroll to position [1152, 0]
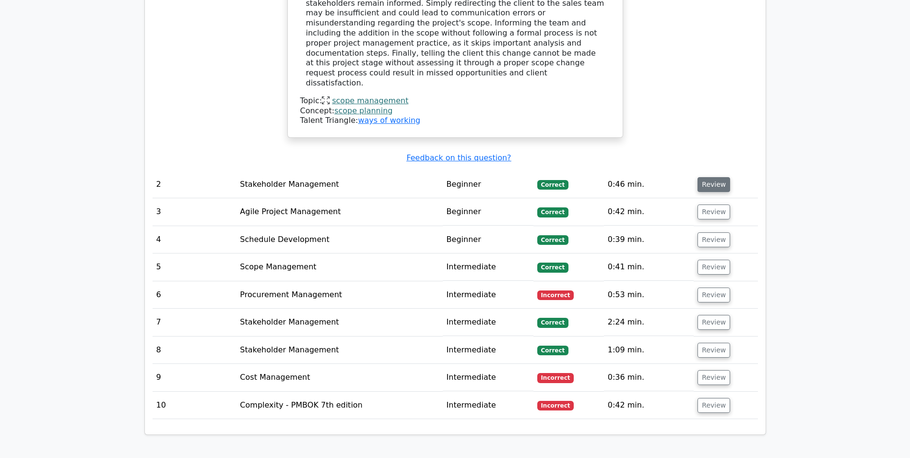
click at [713, 177] on button "Review" at bounding box center [714, 184] width 33 height 15
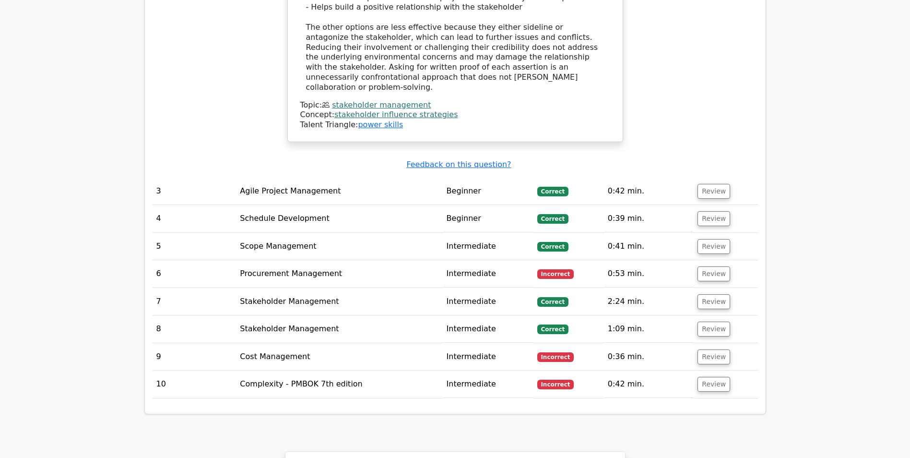
scroll to position [1679, 0]
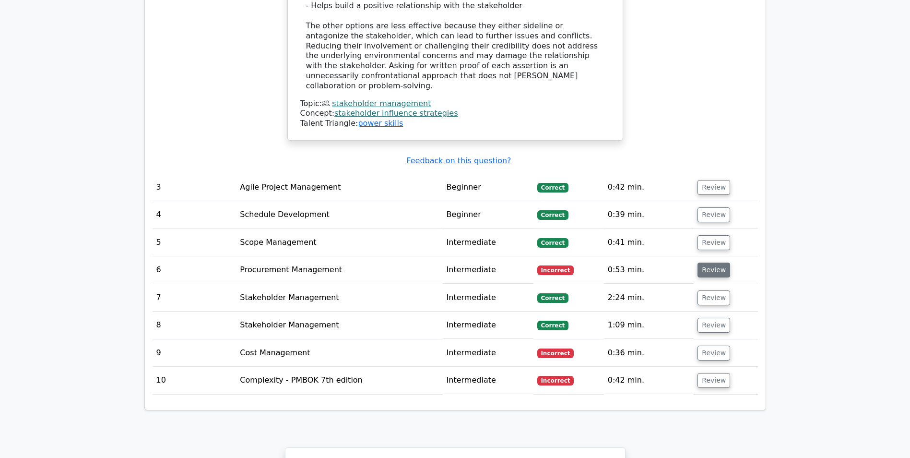
click at [724, 262] on button "Review" at bounding box center [714, 269] width 33 height 15
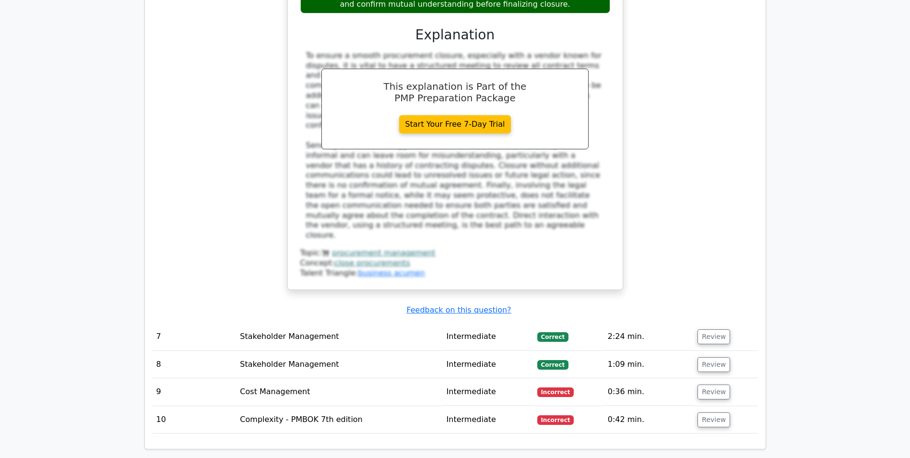
scroll to position [2207, 0]
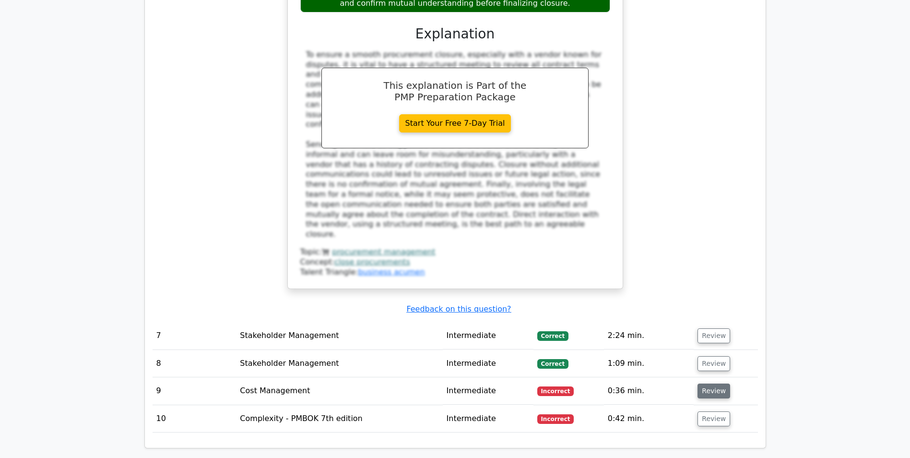
click at [705, 383] on button "Review" at bounding box center [714, 390] width 33 height 15
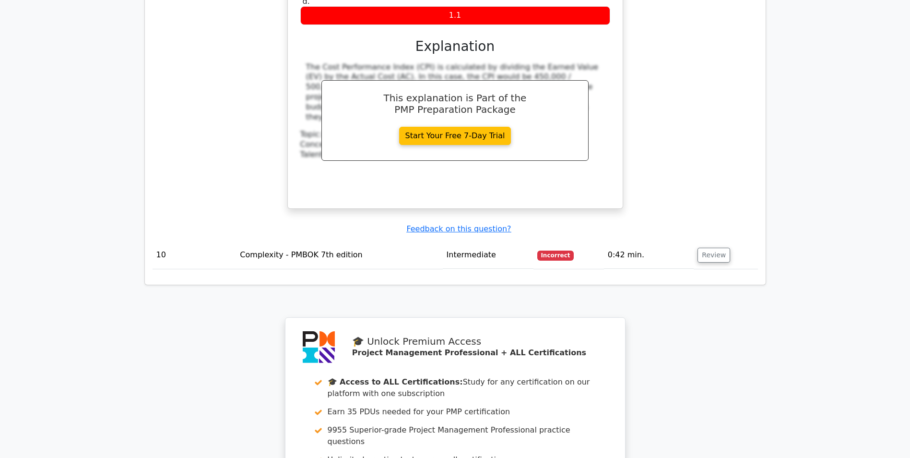
scroll to position [2783, 0]
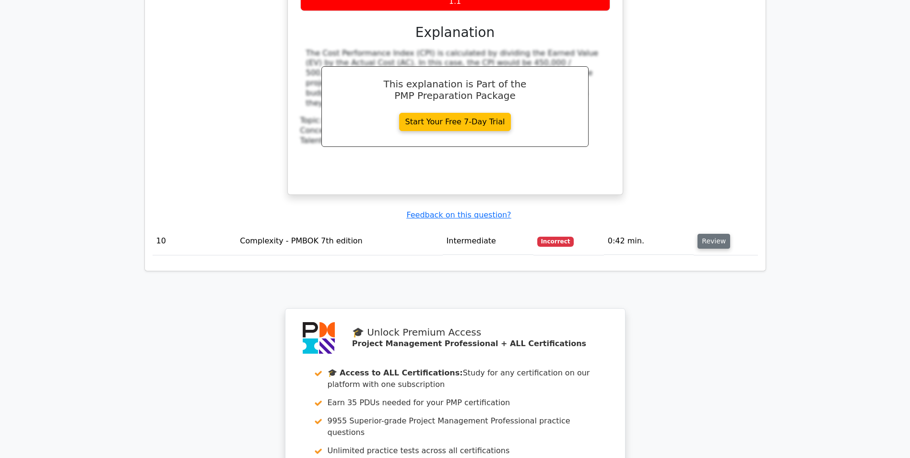
click at [717, 234] on button "Review" at bounding box center [714, 241] width 33 height 15
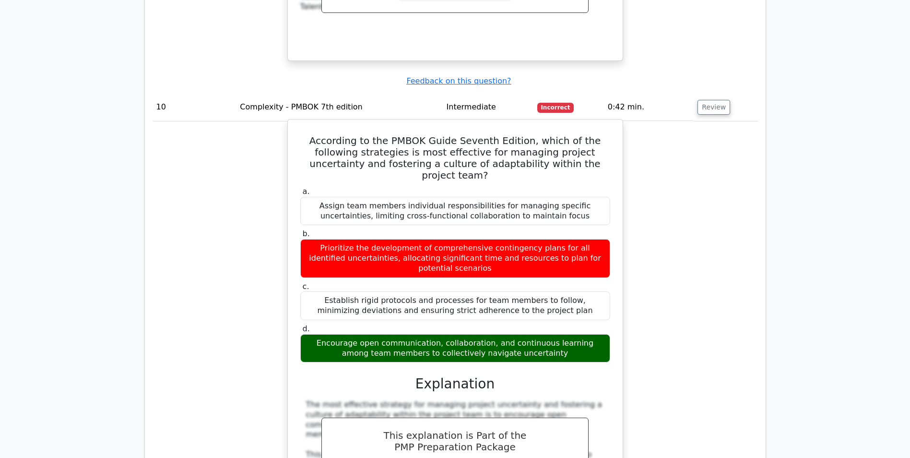
scroll to position [2927, 0]
